Goal: Download file/media

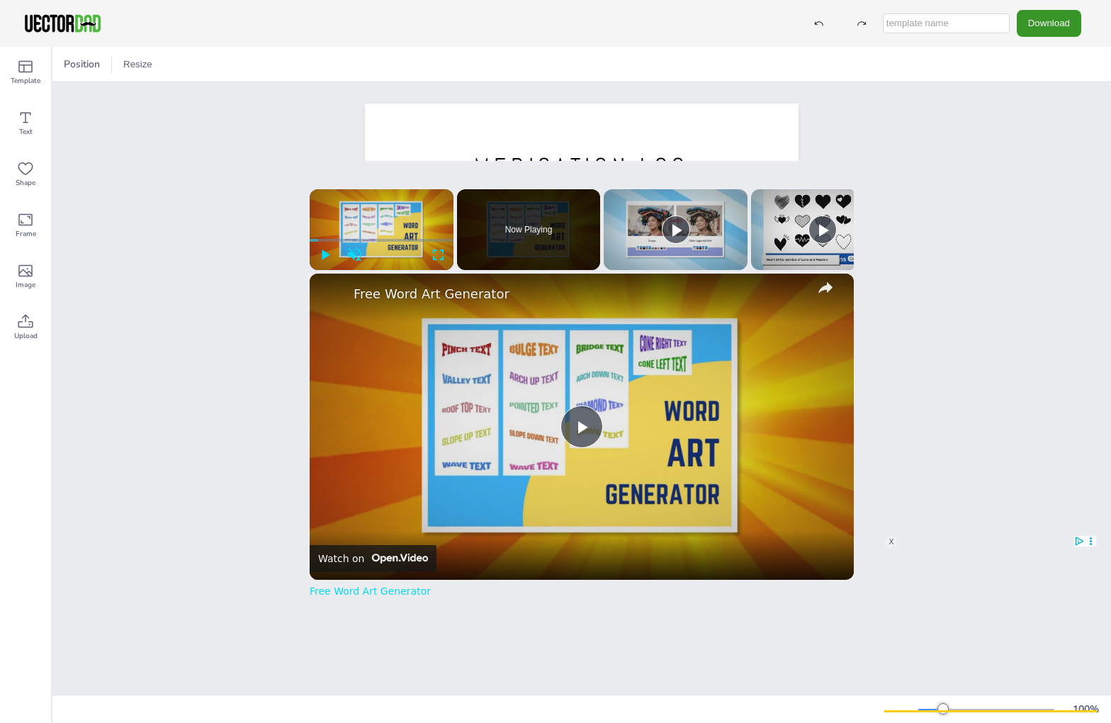
click at [1047, 19] on button "Download" at bounding box center [1049, 23] width 64 height 26
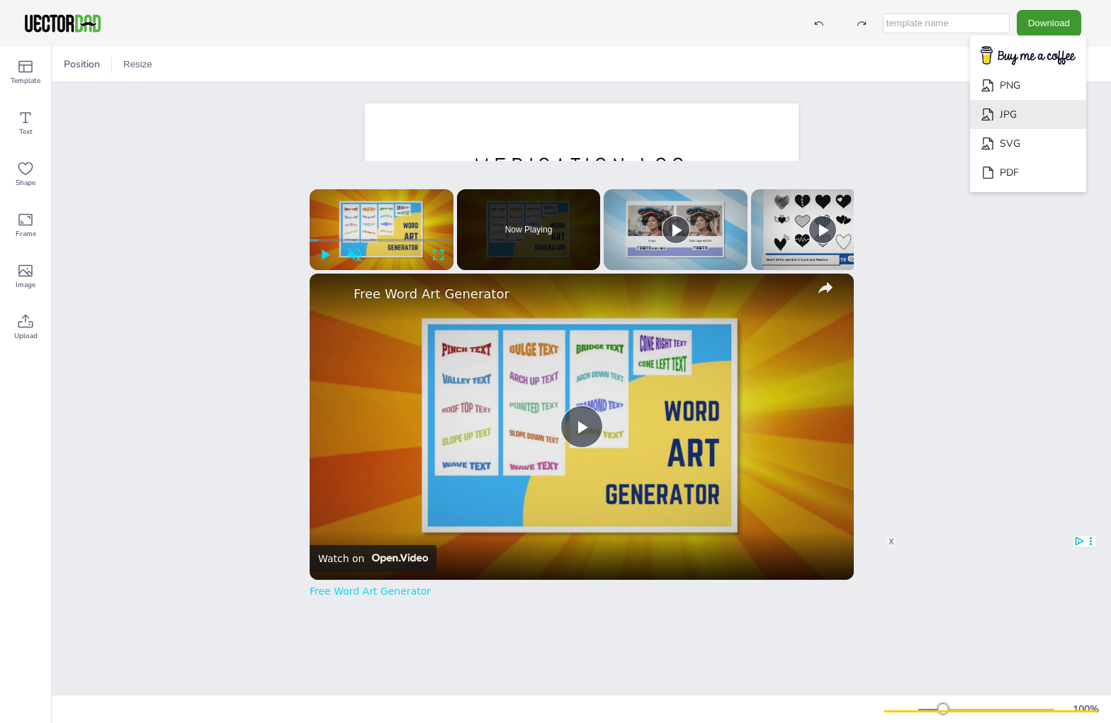
click at [1027, 115] on li "JPG" at bounding box center [1028, 114] width 116 height 29
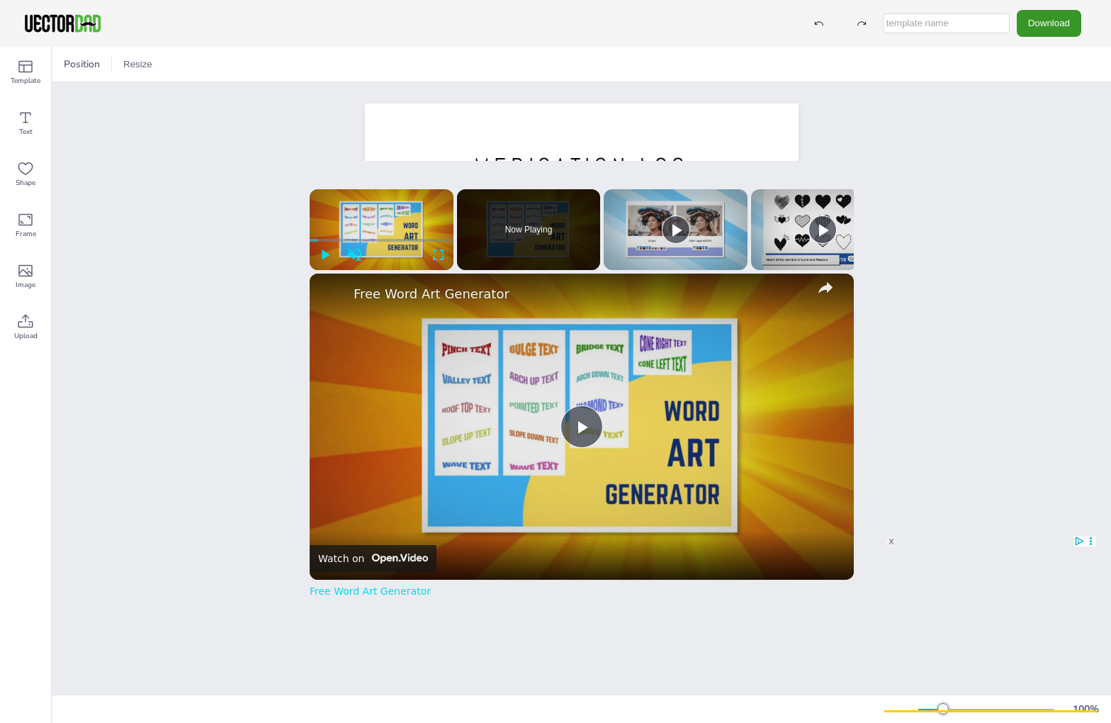
click at [1039, 21] on button "Download" at bounding box center [1049, 23] width 64 height 26
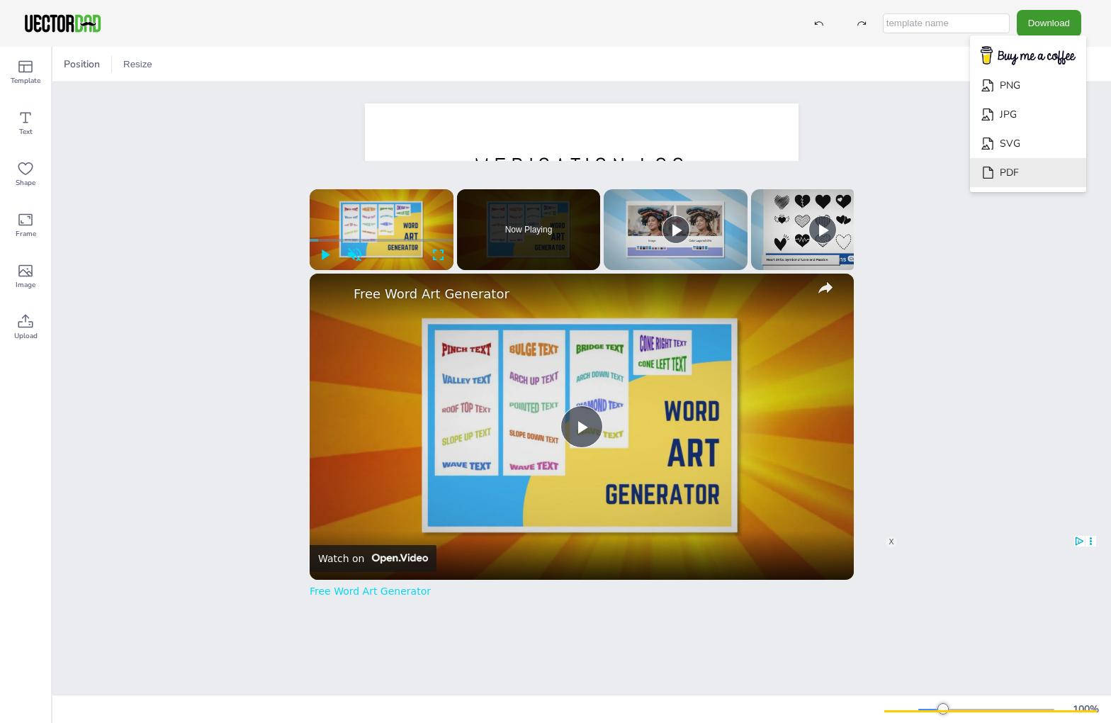
click at [1034, 171] on li "PDF" at bounding box center [1028, 172] width 116 height 29
